Goal: Task Accomplishment & Management: Manage account settings

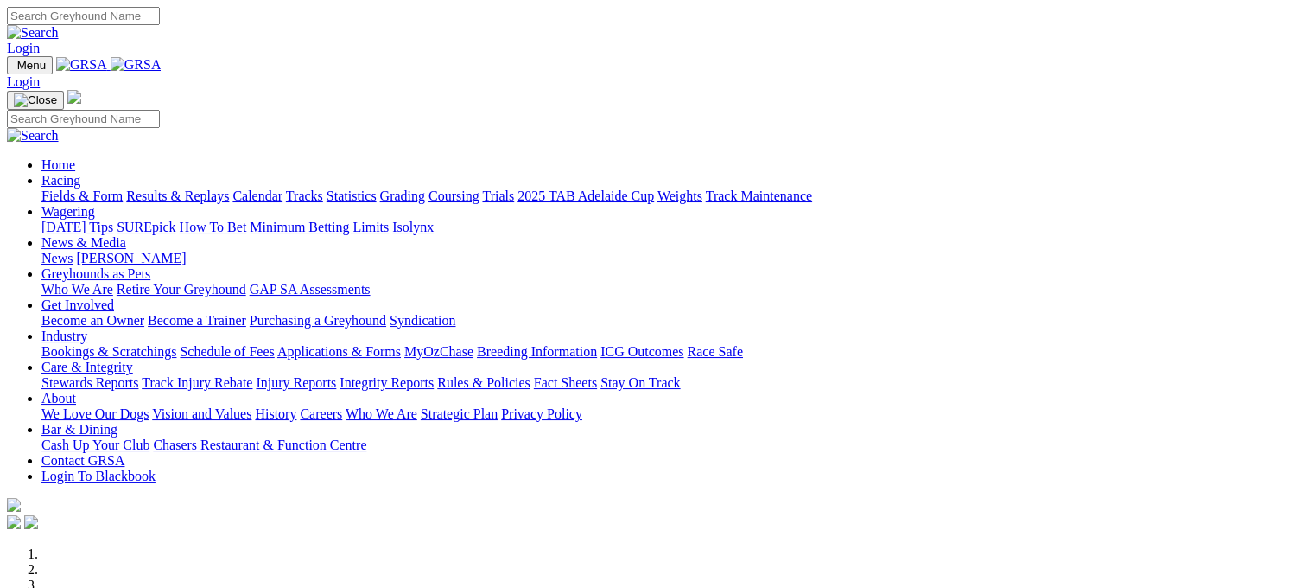
click at [283, 188] on link "Calendar" at bounding box center [257, 195] width 50 height 15
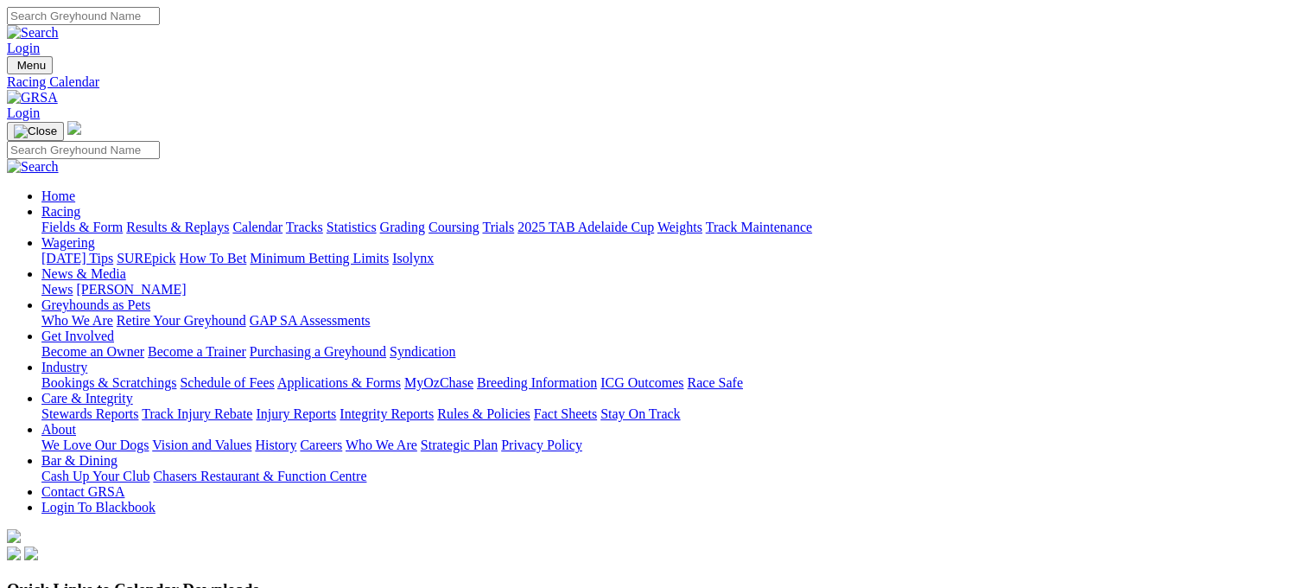
type input "[EMAIL_ADDRESS][DOMAIN_NAME]"
click at [40, 41] on link "Login" at bounding box center [23, 48] width 33 height 15
